Goal: Transaction & Acquisition: Book appointment/travel/reservation

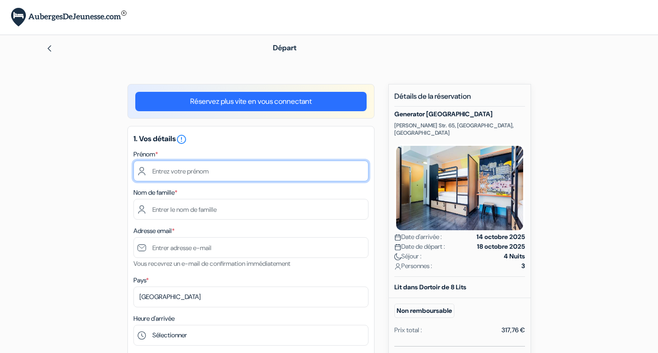
click at [179, 178] on input "text" at bounding box center [250, 171] width 235 height 21
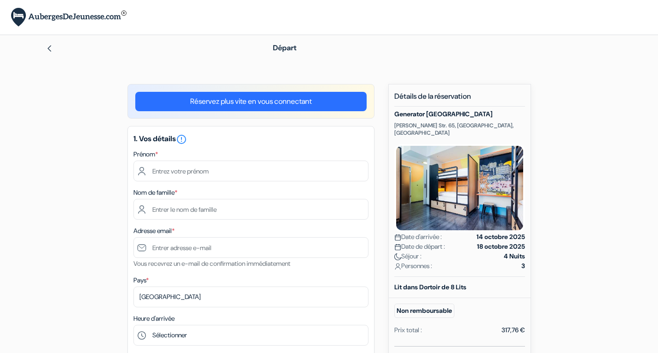
click at [49, 46] on img at bounding box center [49, 48] width 7 height 7
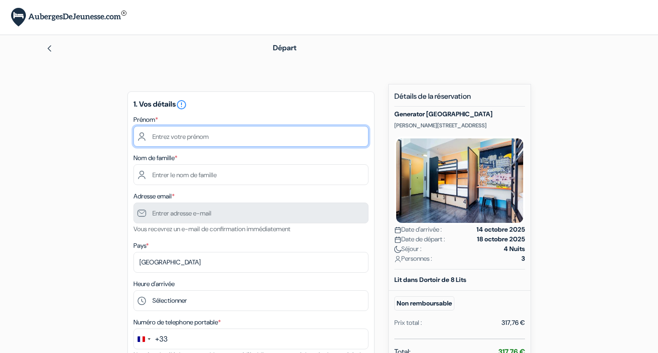
click at [227, 134] on input "text" at bounding box center [250, 136] width 235 height 21
type input "G"
type input "Lise"
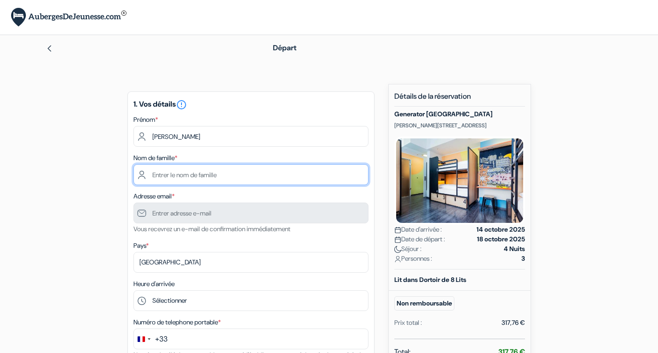
click at [149, 175] on input "text" at bounding box center [250, 174] width 235 height 21
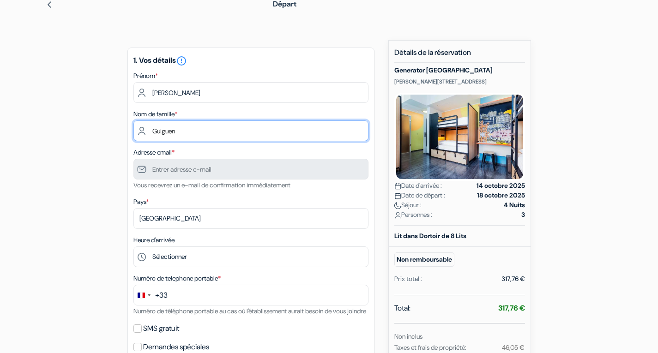
scroll to position [64, 0]
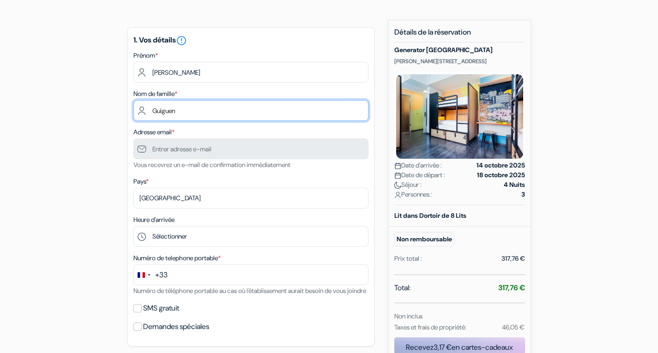
type input "Guiguen"
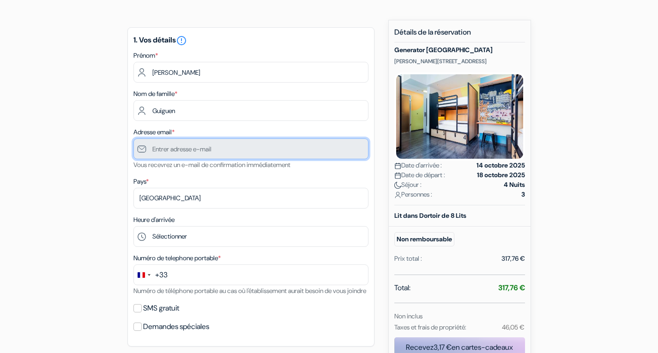
click at [164, 147] on input "text" at bounding box center [250, 149] width 235 height 21
click at [160, 153] on input "text" at bounding box center [250, 149] width 235 height 21
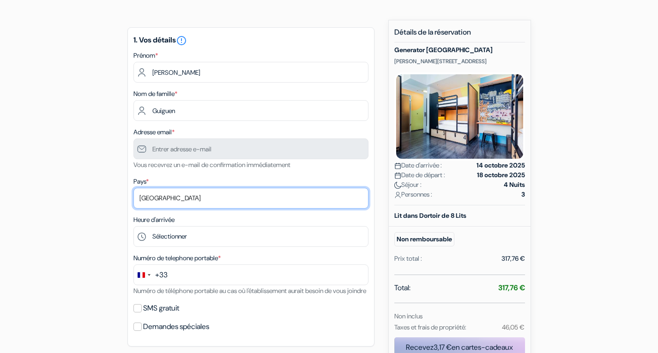
click at [150, 206] on select "Selectionner le pays Abkhazie Afghanistan Afrique du Sud Albanie Algérie Allema…" at bounding box center [250, 198] width 235 height 21
click at [98, 194] on div "add_box Generator Berlin Alexanderplatz Otto Braun Str. 65, Berlin, Allemagne D…" at bounding box center [329, 325] width 610 height 610
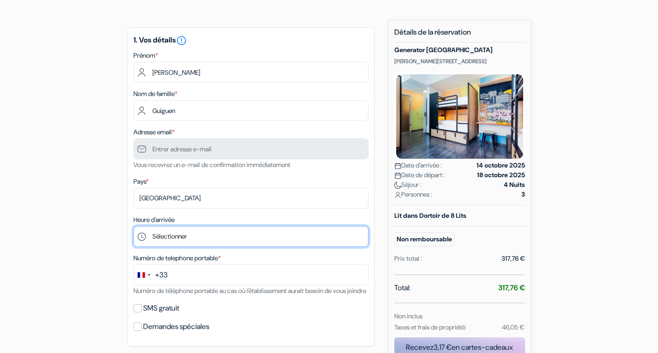
click at [175, 241] on select "Sélectionner 14:00 15:00 16:00 17:00 18:00 19:00 20:00 21:00 22:00 23:00 0:00" at bounding box center [250, 236] width 235 height 21
select select "0"
click at [133, 227] on select "Sélectionner 14:00 15:00 16:00 17:00 18:00 19:00 20:00 21:00 22:00 23:00 0:00" at bounding box center [250, 236] width 235 height 21
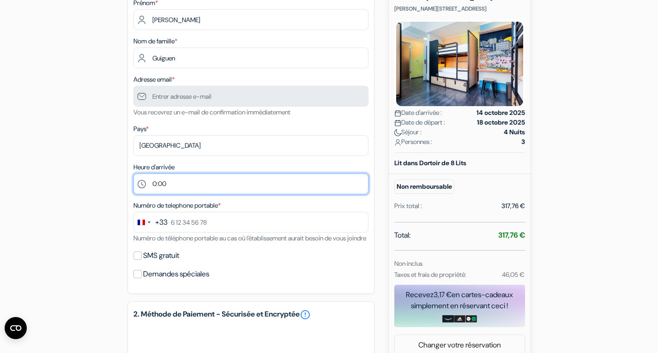
scroll to position [119, 0]
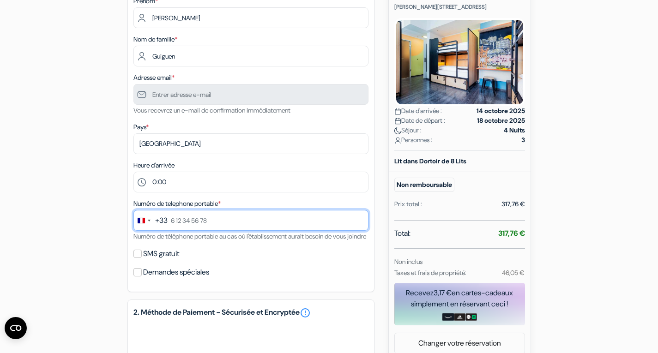
click at [180, 223] on input "text" at bounding box center [250, 220] width 235 height 21
type input "0787854499"
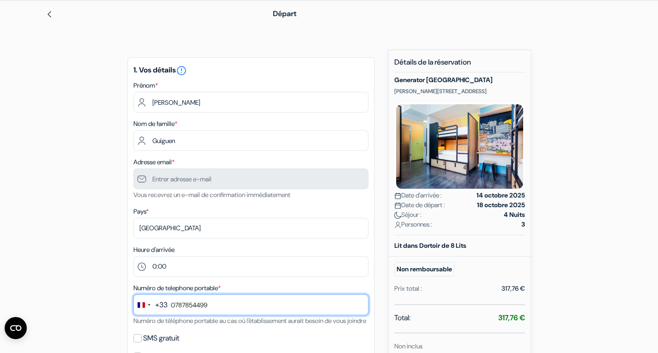
scroll to position [24, 0]
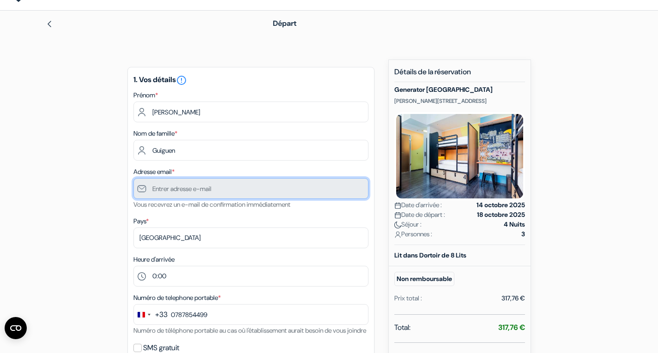
click at [180, 193] on input "text" at bounding box center [250, 188] width 235 height 21
click at [215, 189] on input "text" at bounding box center [250, 188] width 235 height 21
click at [219, 211] on div "1. Vos détails error_outline Prénom * Lise Nom de famille * Guiguen Adresse ema…" at bounding box center [250, 227] width 247 height 320
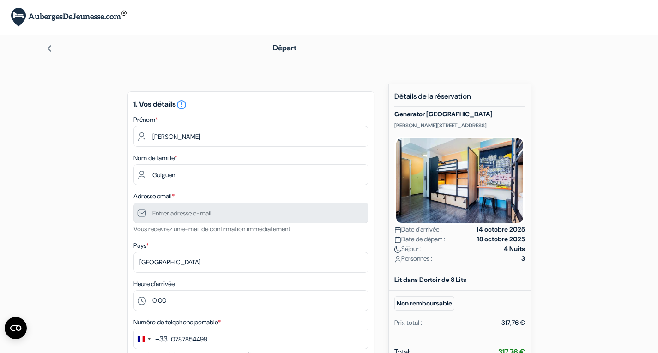
scroll to position [95, 0]
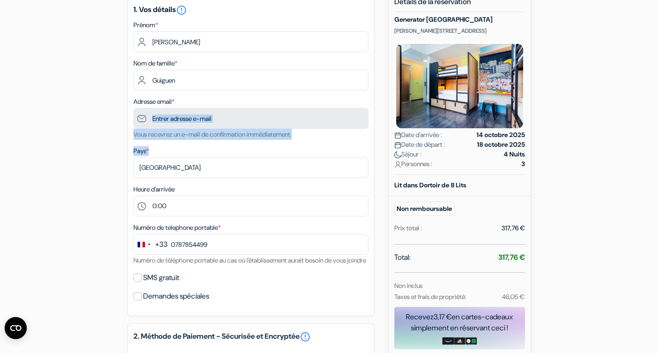
drag, startPoint x: 328, startPoint y: 249, endPoint x: 302, endPoint y: 115, distance: 136.6
click at [302, 115] on div "1. Vos détails error_outline Prénom * Lise Nom de famille * Guiguen Adresse ema…" at bounding box center [250, 157] width 247 height 320
click at [303, 183] on div "1. Vos détails error_outline Prénom * Lise Nom de famille * Guiguen Adresse ema…" at bounding box center [250, 157] width 247 height 320
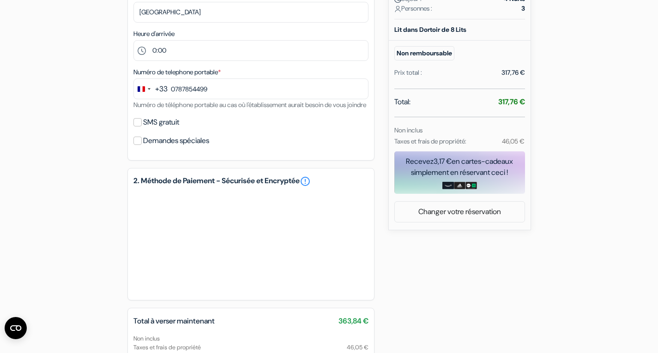
scroll to position [327, 0]
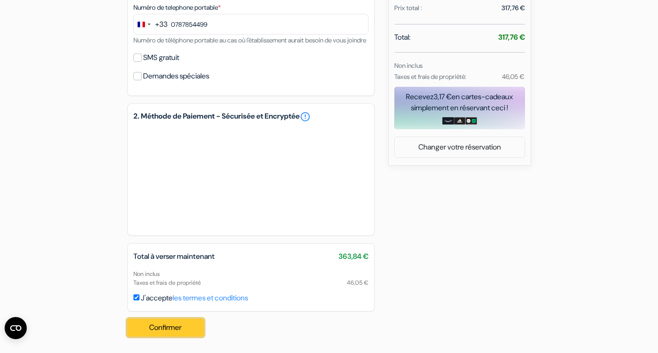
click at [178, 327] on button "Confirmer Loading..." at bounding box center [165, 328] width 77 height 18
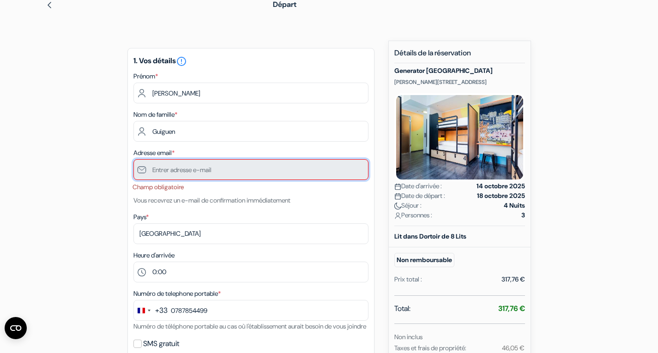
scroll to position [37, 0]
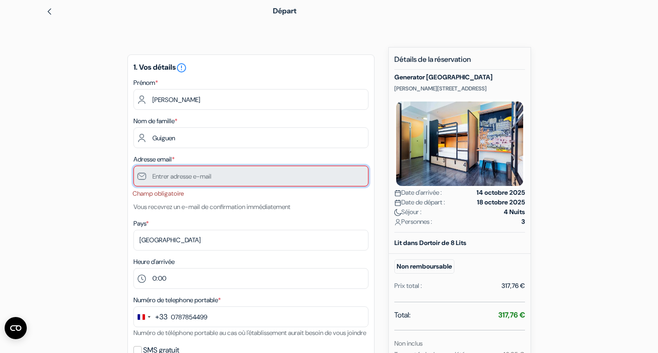
click at [203, 179] on input "text" at bounding box center [250, 176] width 235 height 21
click at [202, 175] on input "text" at bounding box center [250, 176] width 235 height 21
click at [187, 213] on div "1. Vos détails error_outline Prénom * Lise Nom de famille * Guiguen Adresse ema…" at bounding box center [250, 222] width 247 height 334
click at [166, 177] on input "text" at bounding box center [250, 176] width 235 height 21
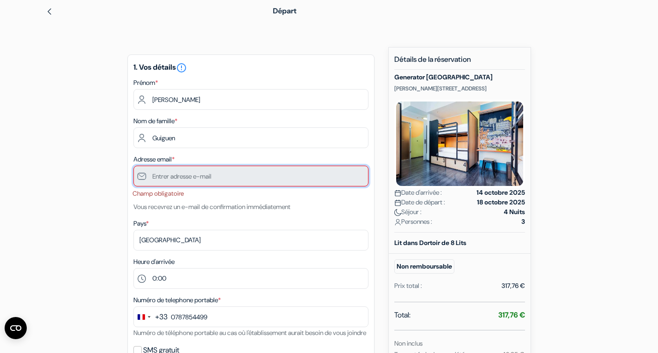
click at [166, 177] on input "text" at bounding box center [250, 176] width 235 height 21
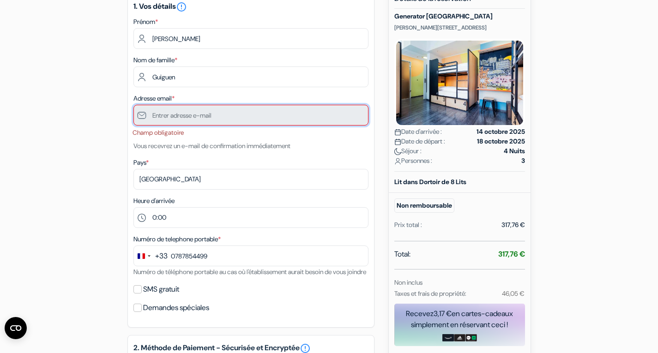
scroll to position [97, 0]
click at [163, 118] on input "text" at bounding box center [250, 115] width 235 height 21
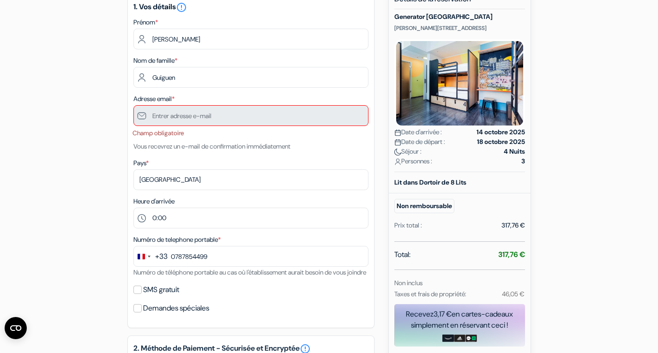
click at [224, 151] on small "Vous recevrez un e-mail de confirmation immédiatement" at bounding box center [211, 146] width 157 height 8
click at [187, 121] on input "text" at bounding box center [250, 115] width 235 height 21
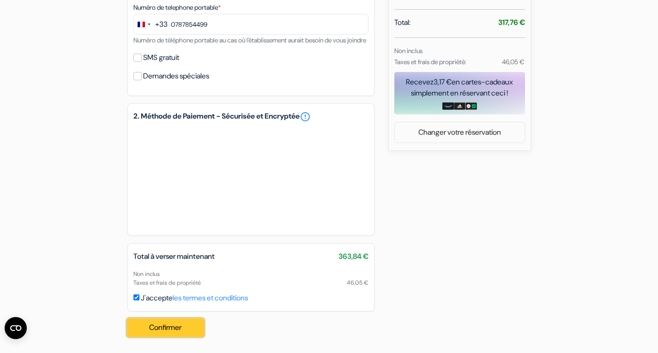
click at [166, 326] on button "Confirmer Loading..." at bounding box center [165, 328] width 77 height 18
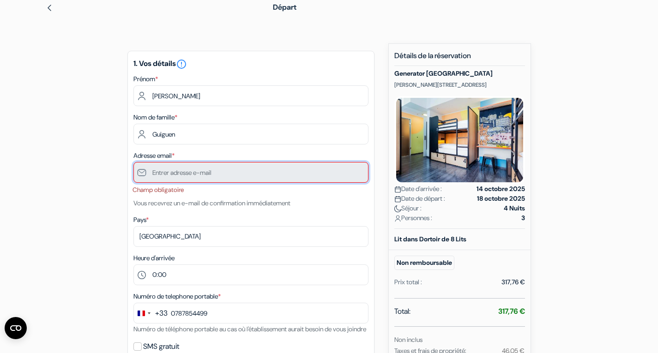
scroll to position [37, 0]
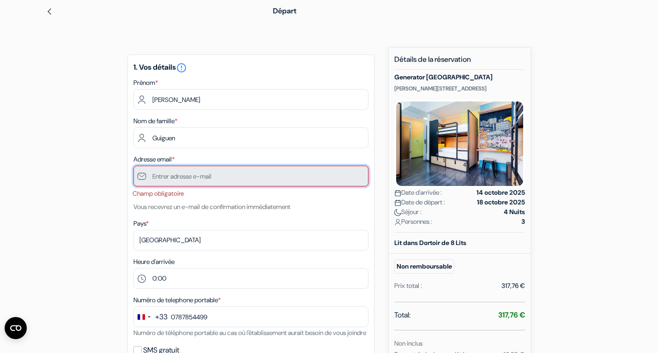
click at [168, 183] on input "text" at bounding box center [250, 176] width 235 height 21
click at [175, 159] on span "*" at bounding box center [173, 159] width 3 height 8
click at [165, 177] on input "text" at bounding box center [250, 176] width 235 height 21
click at [179, 211] on small "Vous recevrez un e-mail de confirmation immédiatement" at bounding box center [211, 207] width 157 height 8
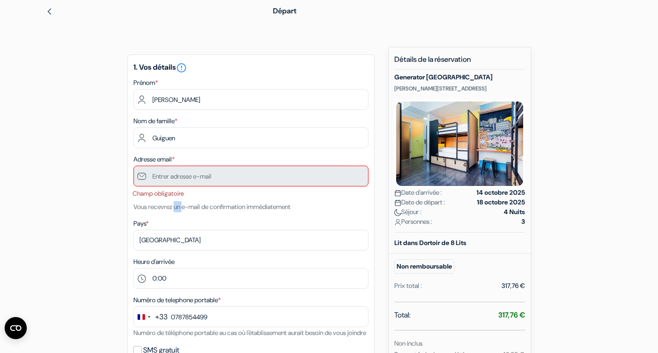
click at [179, 211] on small "Vous recevrez un e-mail de confirmation immédiatement" at bounding box center [211, 207] width 157 height 8
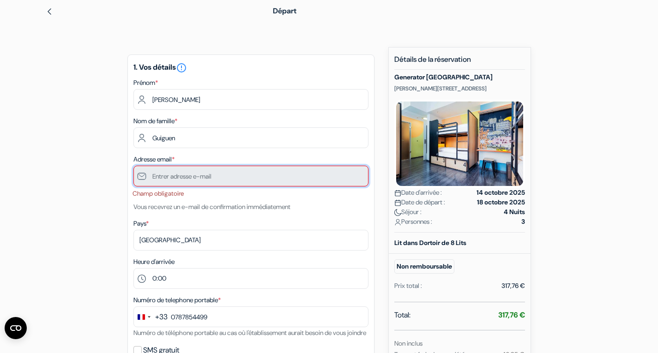
click at [167, 179] on input "text" at bounding box center [250, 176] width 235 height 21
click at [167, 178] on input "text" at bounding box center [250, 176] width 235 height 21
click at [106, 158] on div "add_box Generator Berlin Alexanderplatz Otto Braun Str. 65, Berlin, Allemagne D…" at bounding box center [329, 342] width 610 height 590
click at [187, 68] on icon "error_outline" at bounding box center [181, 67] width 11 height 11
click at [326, 206] on div "Adresse email * Champ obligatoire Vous recevrez un e-mail de confirmation imméd…" at bounding box center [250, 183] width 235 height 59
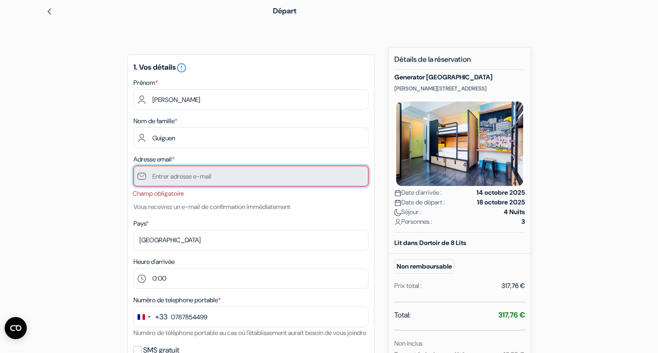
click at [238, 174] on input "text" at bounding box center [250, 176] width 235 height 21
click at [217, 183] on input "text" at bounding box center [250, 176] width 235 height 21
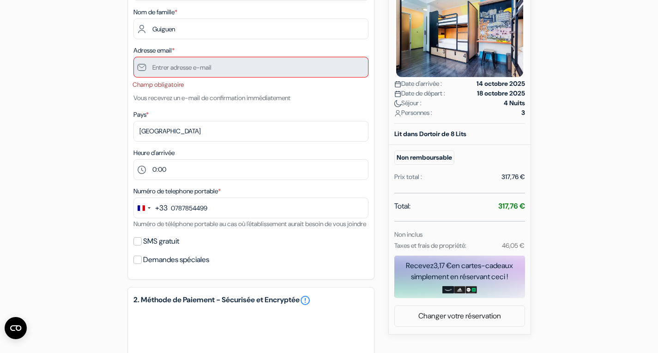
click at [188, 222] on small "Numéro de téléphone portable au cas où l'établissement aurait besoin de vous jo…" at bounding box center [249, 224] width 233 height 8
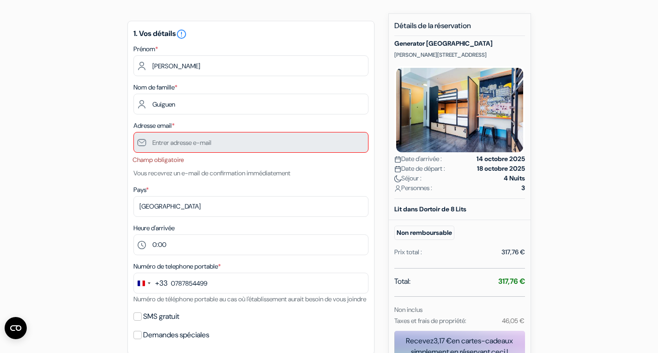
scroll to position [0, 0]
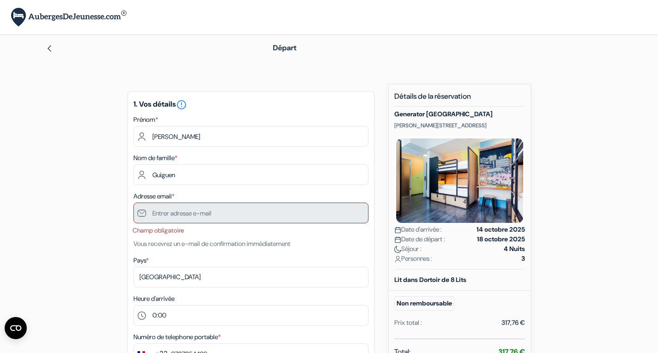
click at [45, 55] on div "Départ" at bounding box center [329, 48] width 610 height 26
click at [50, 49] on img at bounding box center [49, 48] width 7 height 7
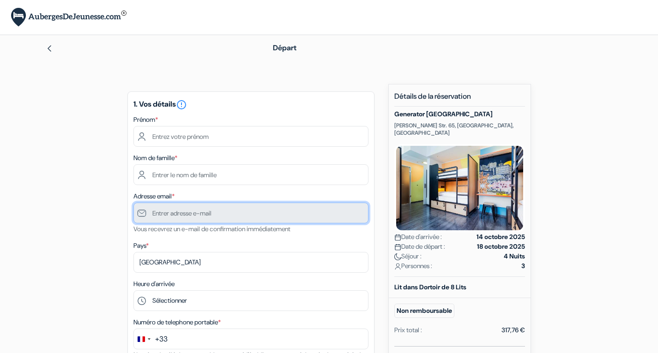
click at [272, 209] on input "text" at bounding box center [250, 213] width 235 height 21
click at [221, 221] on input "text" at bounding box center [250, 213] width 235 height 21
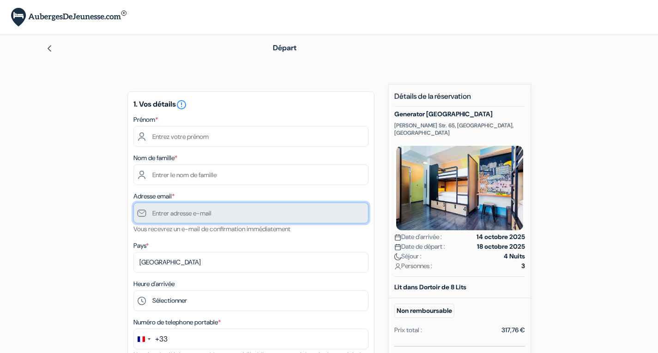
drag, startPoint x: 221, startPoint y: 221, endPoint x: 200, endPoint y: 215, distance: 21.6
click at [200, 215] on input "text" at bounding box center [250, 213] width 235 height 21
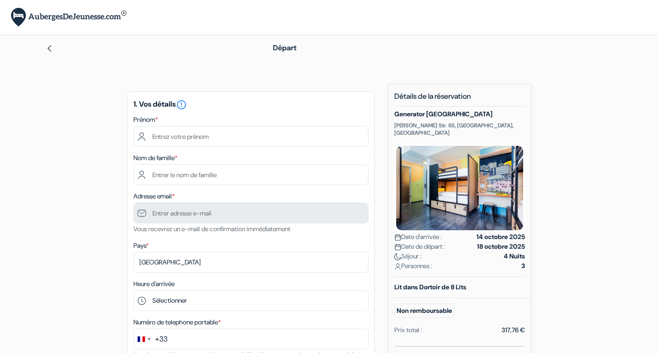
click at [50, 45] on img at bounding box center [49, 48] width 7 height 7
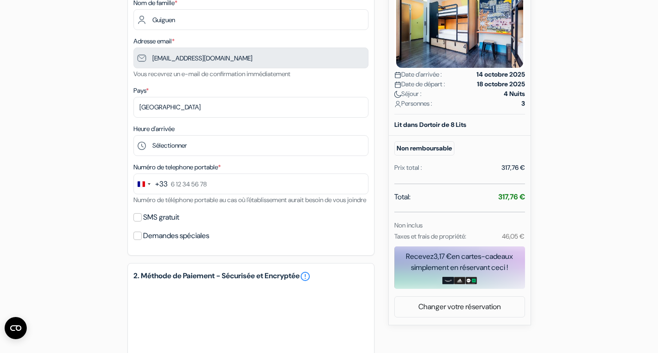
scroll to position [168, 0]
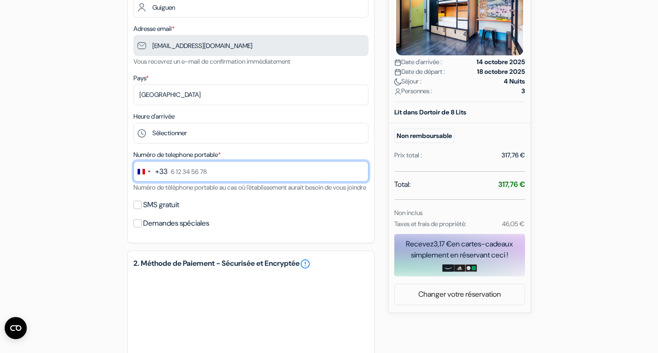
click at [193, 168] on input "text" at bounding box center [250, 171] width 235 height 21
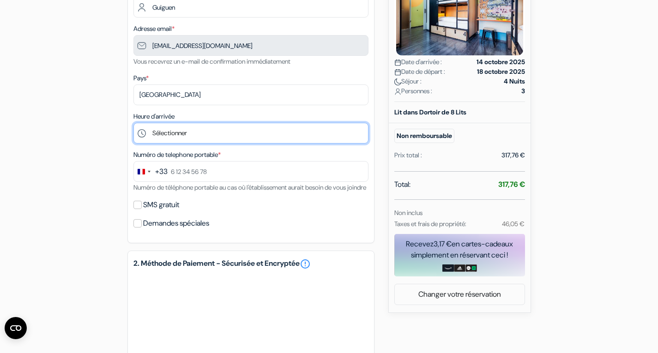
click at [169, 134] on select "Sélectionner 14:00 15:00 16:00 17:00 18:00 19:00 20:00 21:00 22:00 23:00 0:00" at bounding box center [250, 133] width 235 height 21
select select "0"
click at [133, 124] on select "Sélectionner 14:00 15:00 16:00 17:00 18:00 19:00 20:00 21:00 22:00 23:00 0:00" at bounding box center [250, 133] width 235 height 21
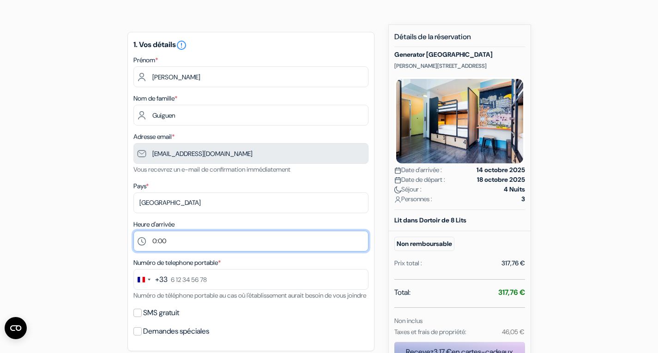
scroll to position [59, 0]
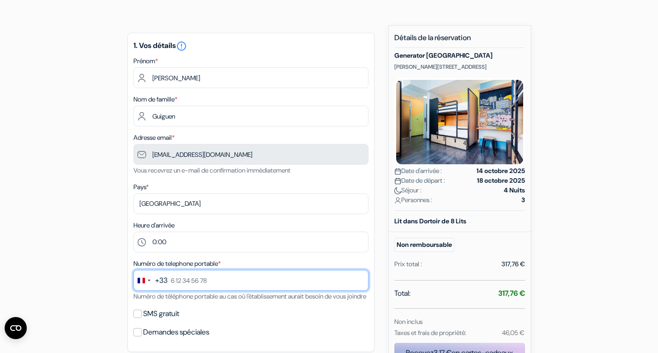
click at [182, 280] on input "text" at bounding box center [250, 280] width 235 height 21
type input "0787854499"
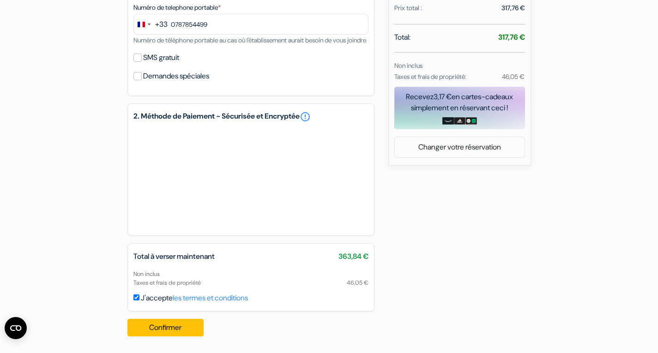
scroll to position [327, 0]
drag, startPoint x: 164, startPoint y: 321, endPoint x: 144, endPoint y: 332, distance: 23.8
click at [144, 332] on button "Confirmer Loading..." at bounding box center [165, 328] width 77 height 18
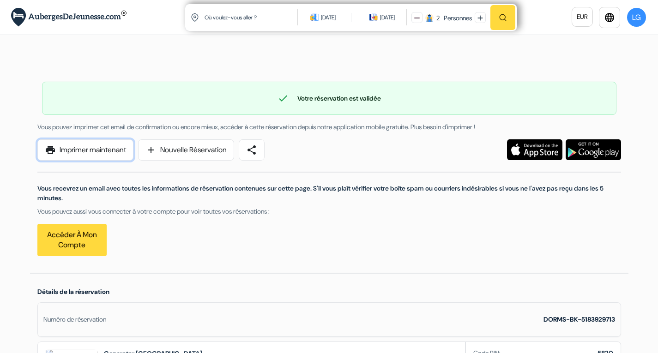
click at [91, 153] on link "print Imprimer maintenant" at bounding box center [85, 149] width 96 height 21
click at [103, 159] on link "print Imprimer maintenant" at bounding box center [85, 149] width 96 height 21
